Goal: Information Seeking & Learning: Learn about a topic

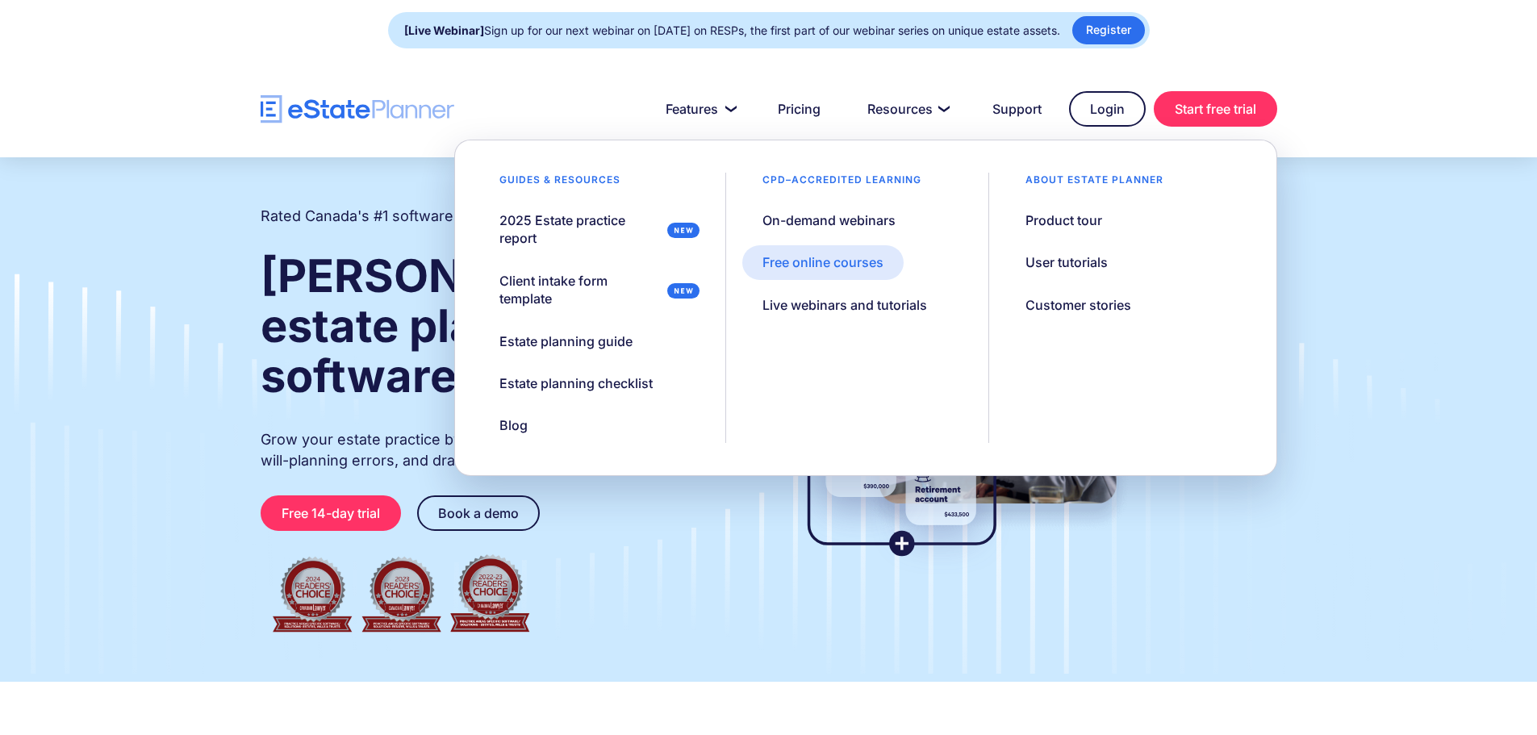
click at [830, 267] on div "Free online courses" at bounding box center [823, 262] width 121 height 18
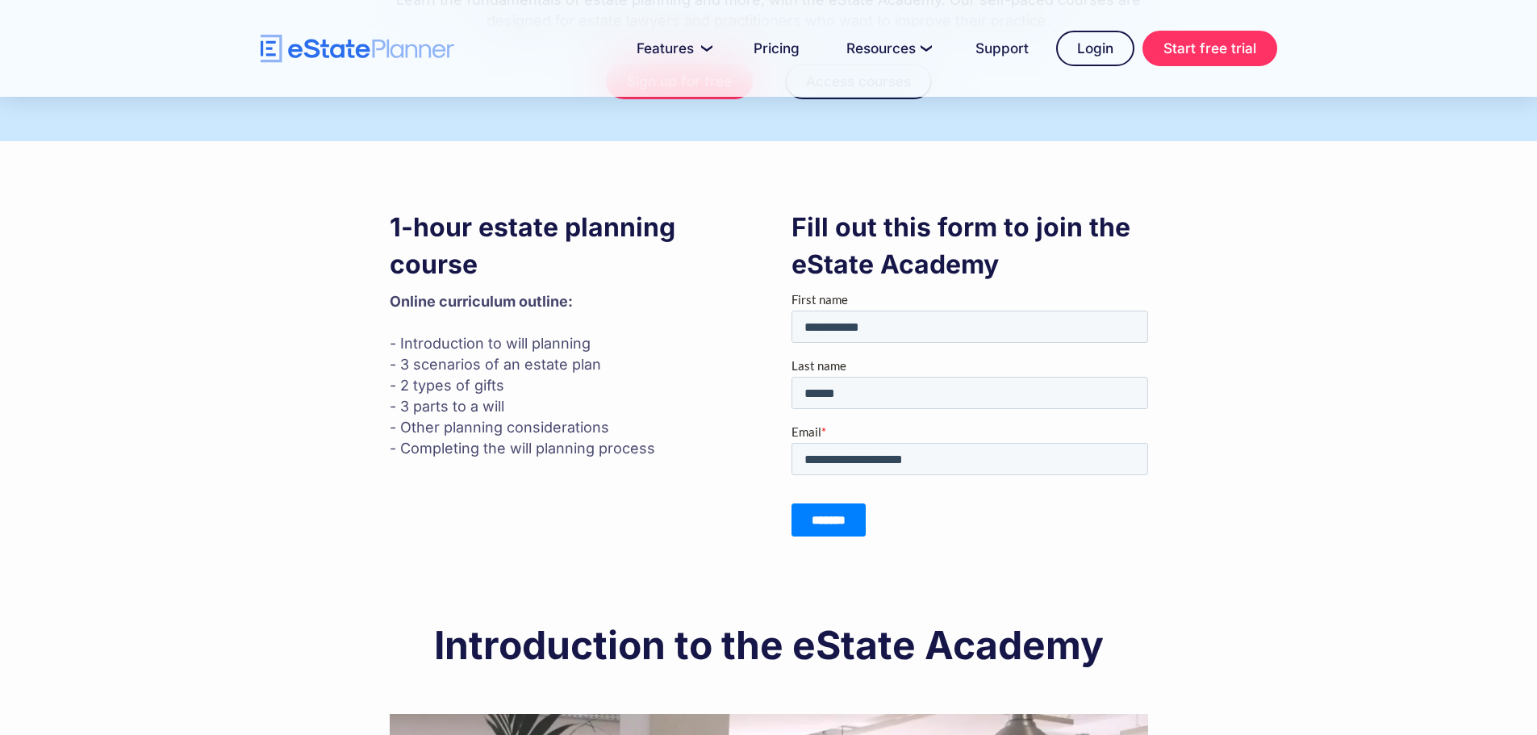
scroll to position [242, 0]
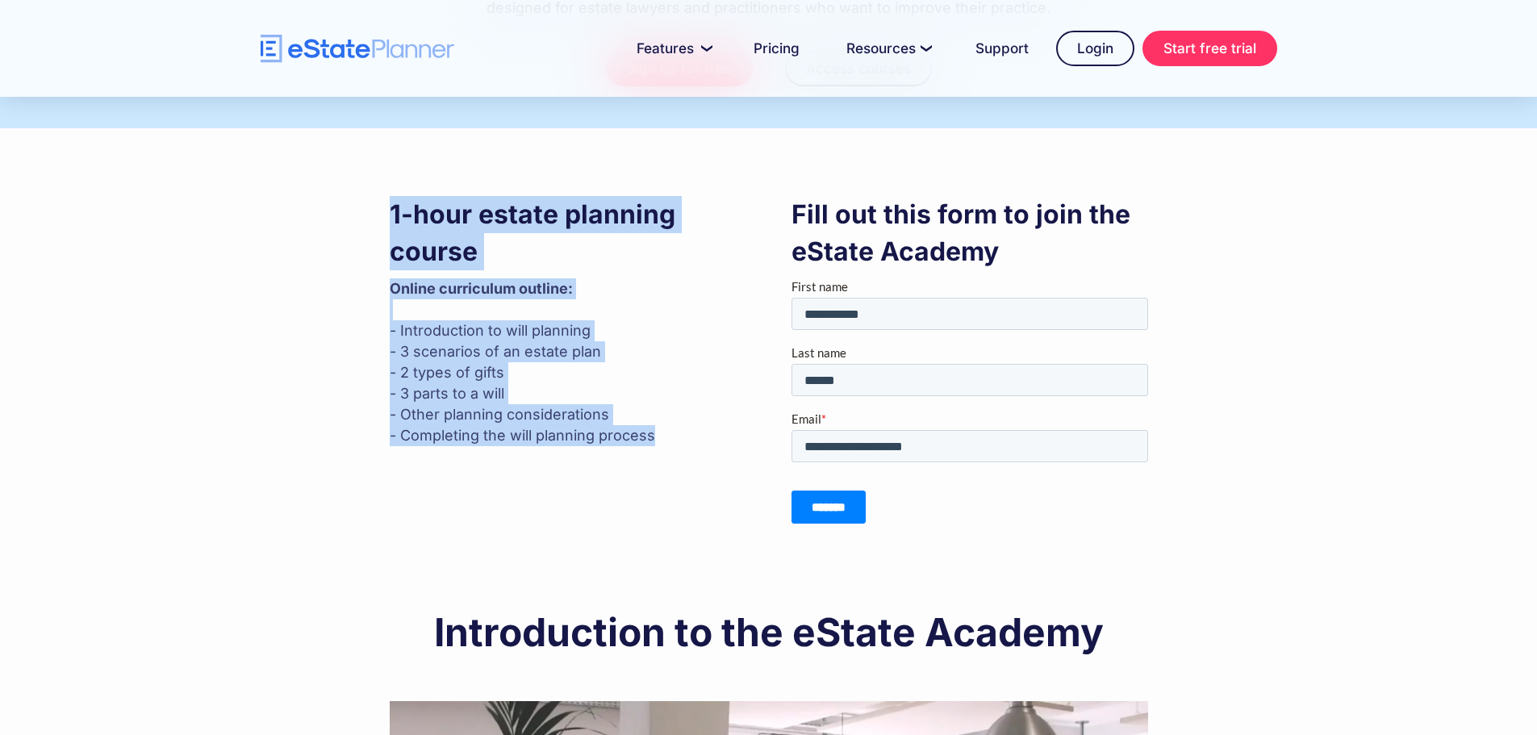
drag, startPoint x: 391, startPoint y: 237, endPoint x: 655, endPoint y: 468, distance: 350.6
click at [655, 454] on div "1-hour estate planning course Online curriculum outline: ‍ - Introduction to wi…" at bounding box center [568, 321] width 357 height 266
click at [705, 354] on p "Online curriculum outline: ‍ - Introduction to will planning - 3 scenarios of a…" at bounding box center [568, 362] width 357 height 168
drag, startPoint x: 666, startPoint y: 467, endPoint x: 369, endPoint y: 236, distance: 376.6
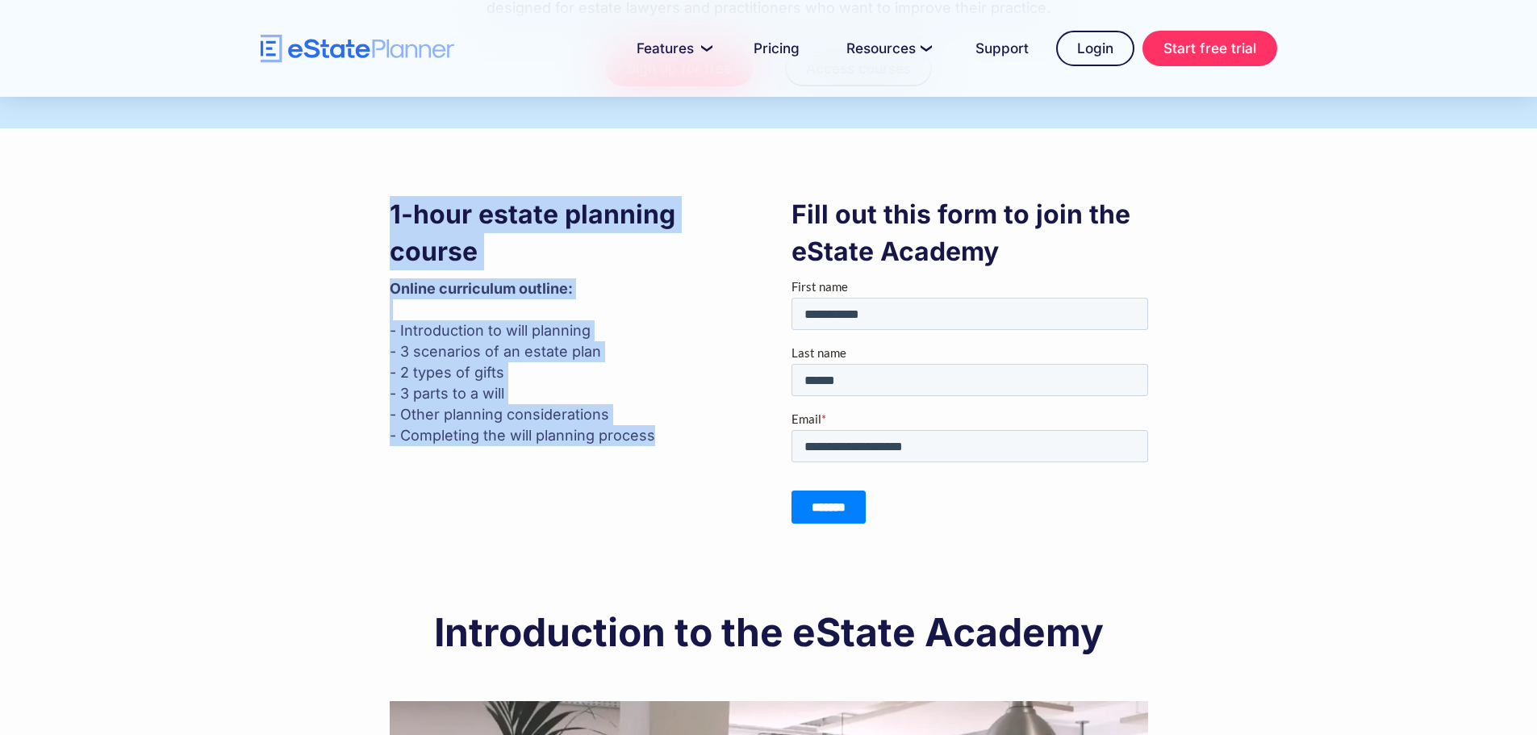
scroll to position [0, 0]
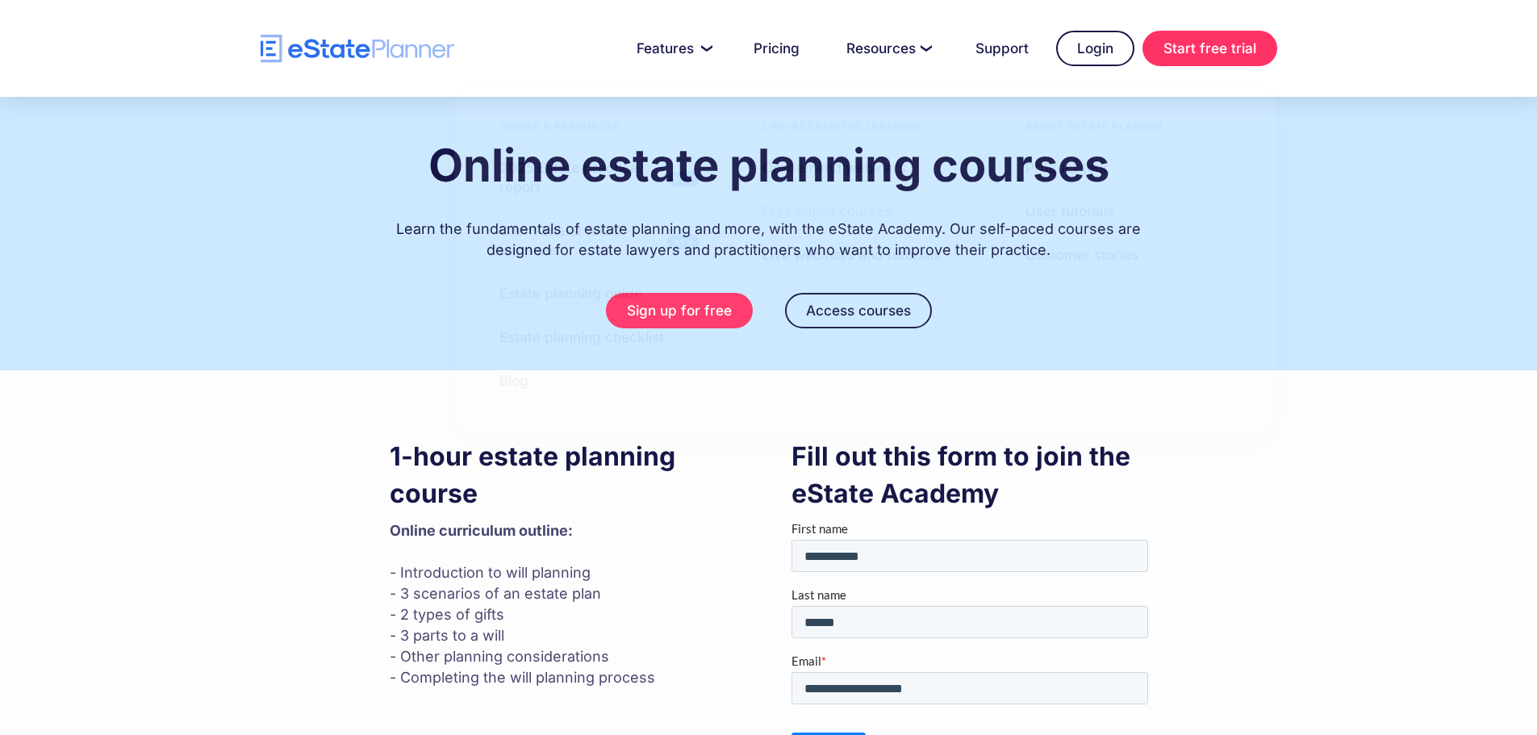
click at [117, 153] on div "Online estate planning courses Learn the fundamentals of estate planning and mo…" at bounding box center [768, 234] width 1537 height 274
click at [1426, 370] on div "Online estate planning courses Learn the fundamentals of estate planning and mo…" at bounding box center [768, 234] width 1537 height 274
